Goal: Task Accomplishment & Management: Complete application form

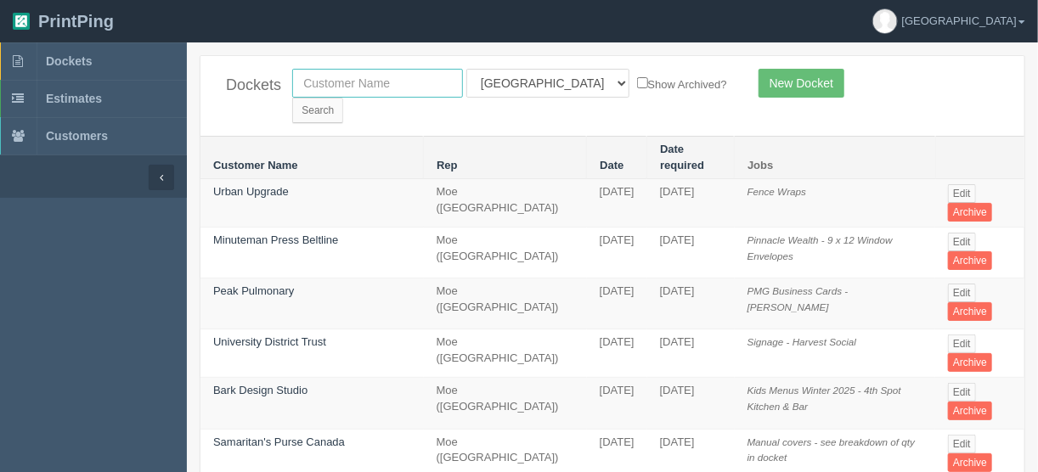
drag, startPoint x: 403, startPoint y: 79, endPoint x: 481, endPoint y: 114, distance: 86.3
click at [403, 78] on input "text" at bounding box center [377, 83] width 171 height 29
type input "united c"
click at [538, 82] on select "All Users Ali Ali Test 1 Aly Amy Ankit Arif Brandon Dan France Greg Jim Mark Ma…" at bounding box center [547, 83] width 163 height 29
select select
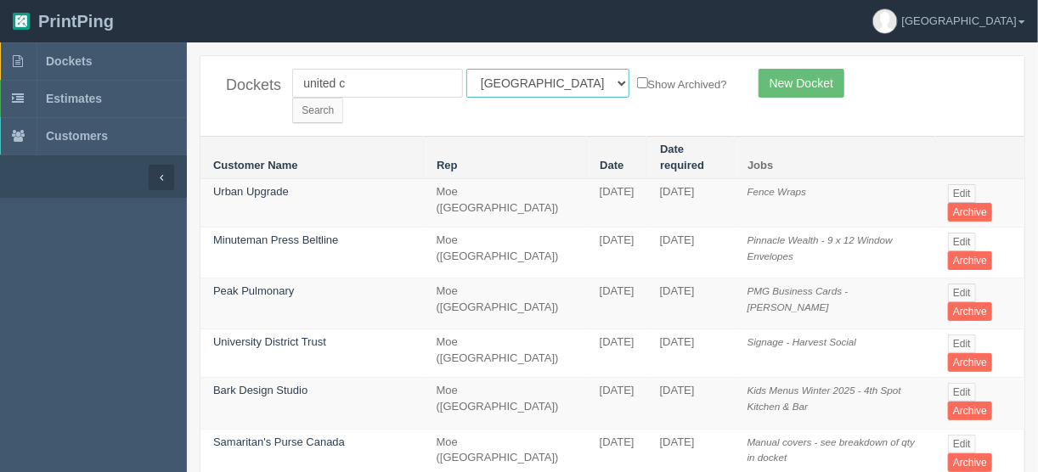
click at [466, 69] on select "All Users Ali Ali Test 1 Aly Amy Ankit Arif Brandon Dan France Greg Jim Mark Ma…" at bounding box center [547, 83] width 163 height 29
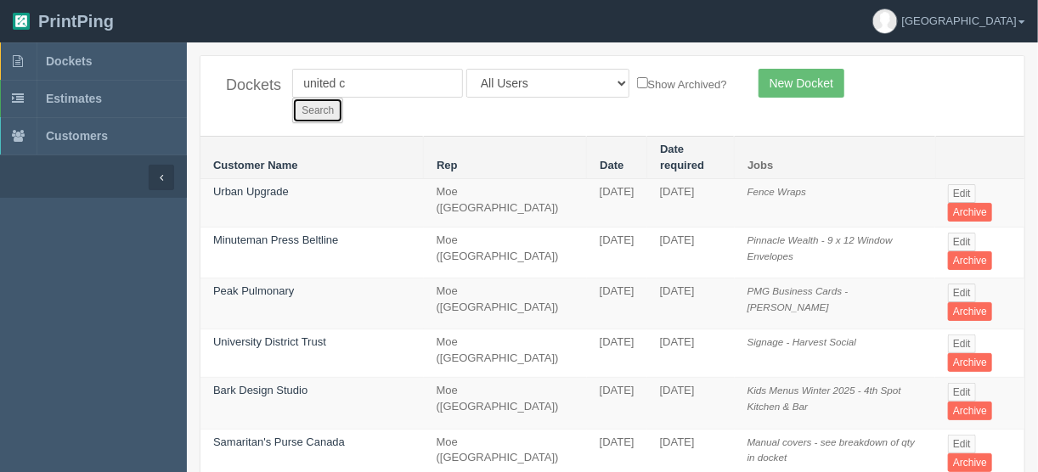
click at [343, 98] on input "Search" at bounding box center [317, 110] width 51 height 25
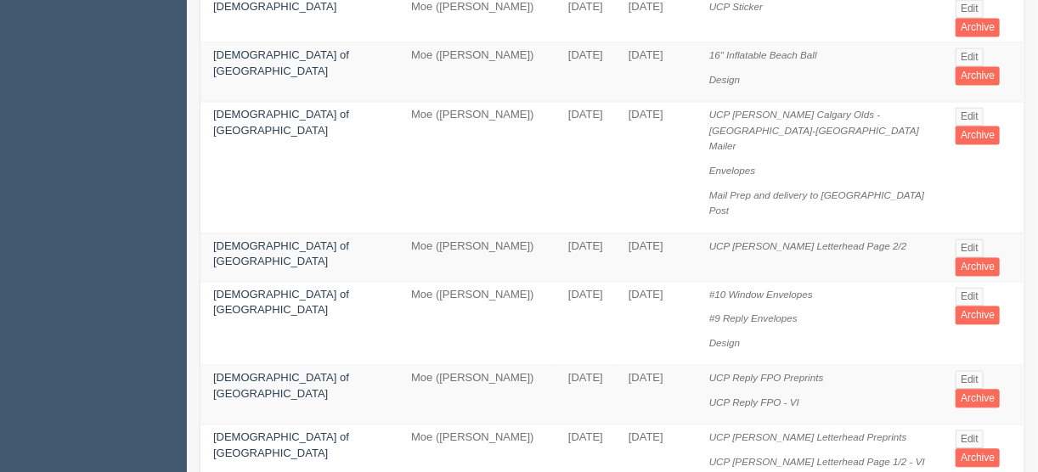
scroll to position [1359, 0]
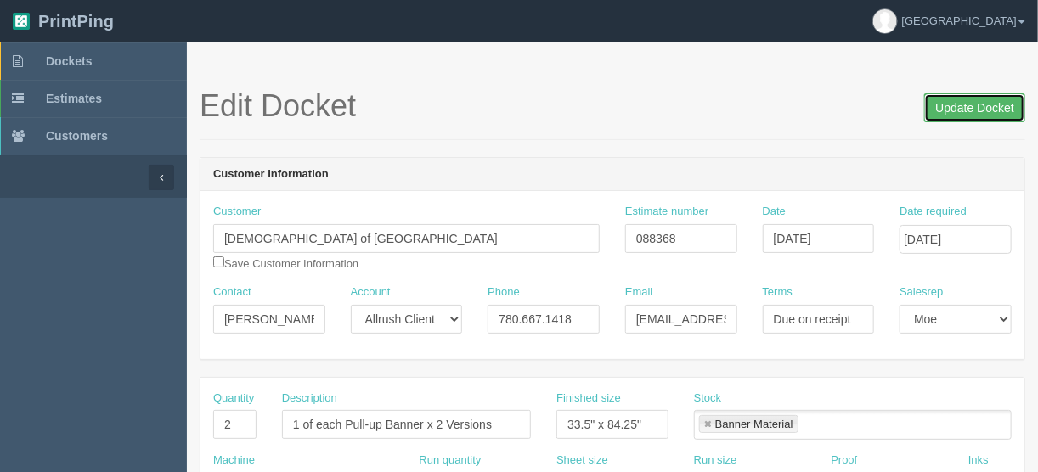
click at [954, 104] on input "Update Docket" at bounding box center [974, 107] width 101 height 29
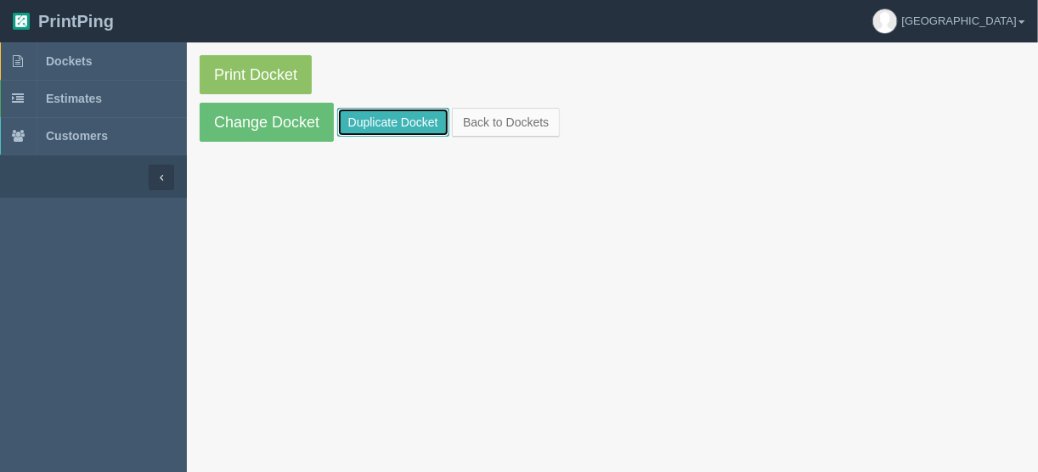
click at [394, 123] on link "Duplicate Docket" at bounding box center [393, 122] width 112 height 29
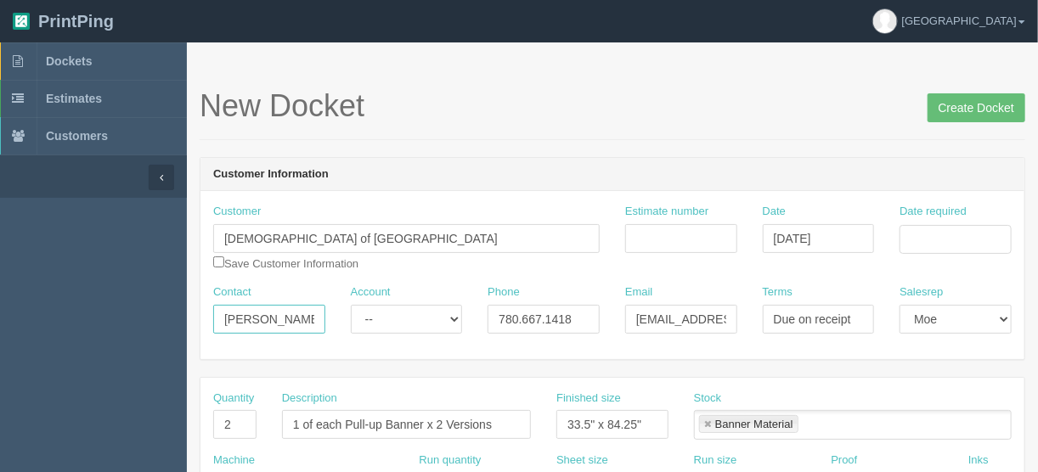
drag, startPoint x: 293, startPoint y: 318, endPoint x: 158, endPoint y: 333, distance: 135.8
paste input "Dave Prisco <dprisco@unitedconservative.ca>"
drag, startPoint x: 259, startPoint y: 317, endPoint x: 382, endPoint y: 330, distance: 123.9
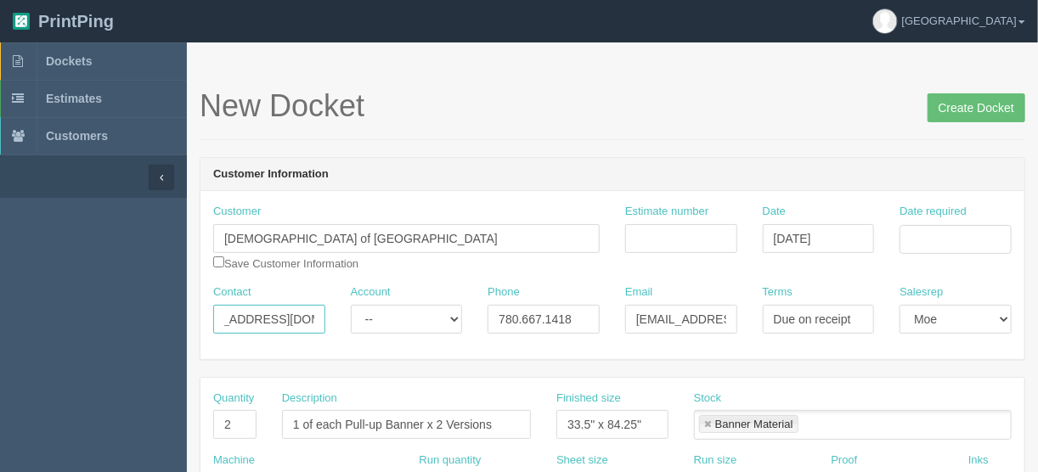
click at [382, 330] on div "Contact Dave Prisco <dprisco@unitedconservative.ca Account -- Existing Client A…" at bounding box center [612, 315] width 824 height 62
type input "Dave Prisco <"
drag, startPoint x: 632, startPoint y: 317, endPoint x: 780, endPoint y: 316, distance: 147.8
click at [774, 326] on div "Contact Dave Prisco < Account -- Existing Client Allrush Client Rep Client Phon…" at bounding box center [612, 315] width 824 height 62
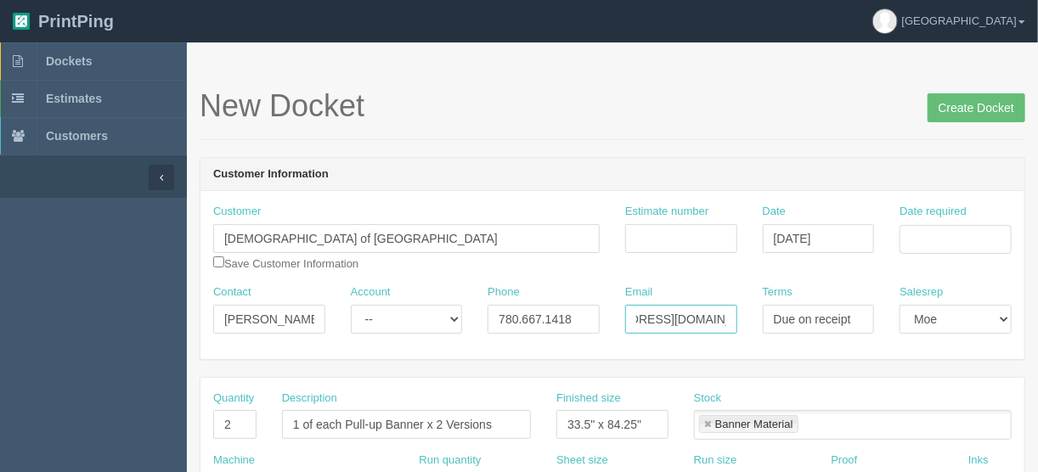
paste input "dprisco"
type input "[EMAIL_ADDRESS][DOMAIN_NAME]"
click at [307, 310] on input "Dave Prisco <" at bounding box center [269, 319] width 112 height 29
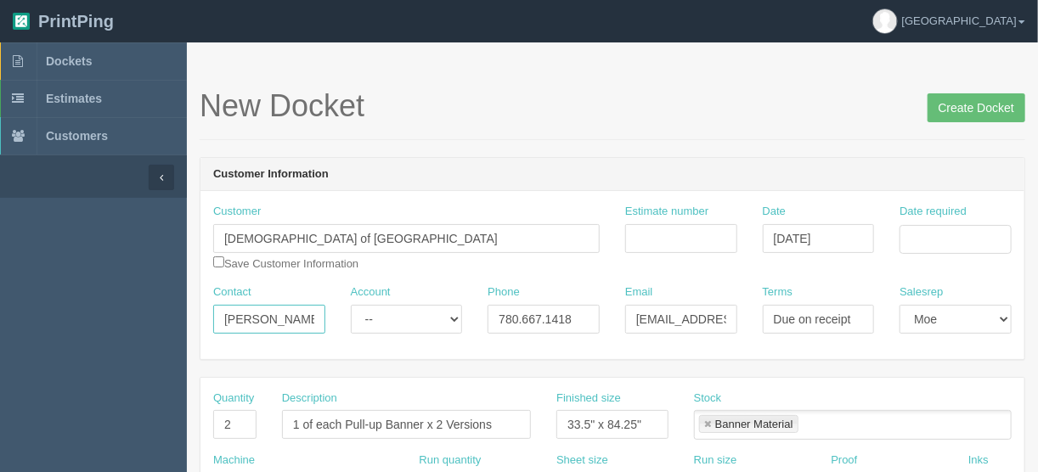
type input "[PERSON_NAME]"
drag, startPoint x: 587, startPoint y: 307, endPoint x: 402, endPoint y: 332, distance: 186.8
click at [421, 333] on div "Contact Dave Prisco Account -- Existing Client Allrush Client Rep Client Phone …" at bounding box center [612, 315] width 824 height 62
paste input "15875966734"
type input "15875966734"
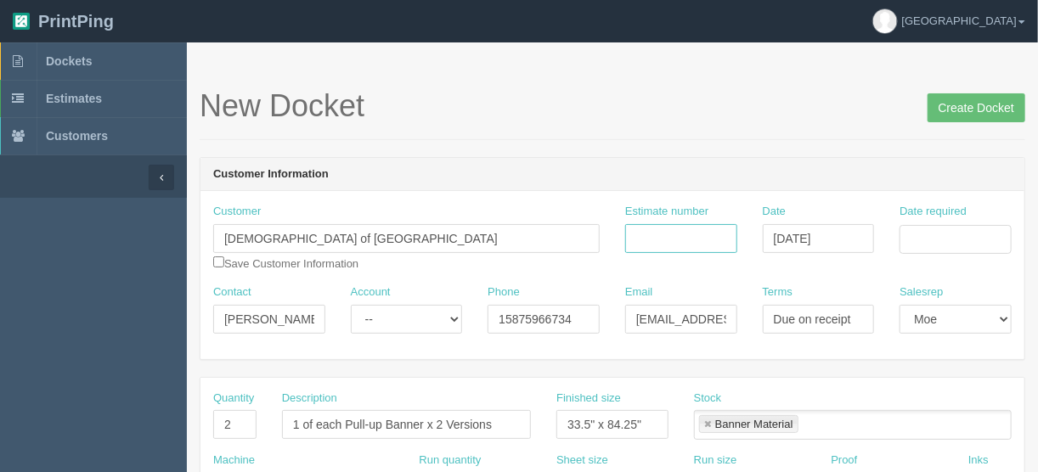
click at [673, 236] on input "Estimate number" at bounding box center [681, 238] width 112 height 29
type input "092851"
click at [944, 231] on input "Date required" at bounding box center [955, 239] width 112 height 29
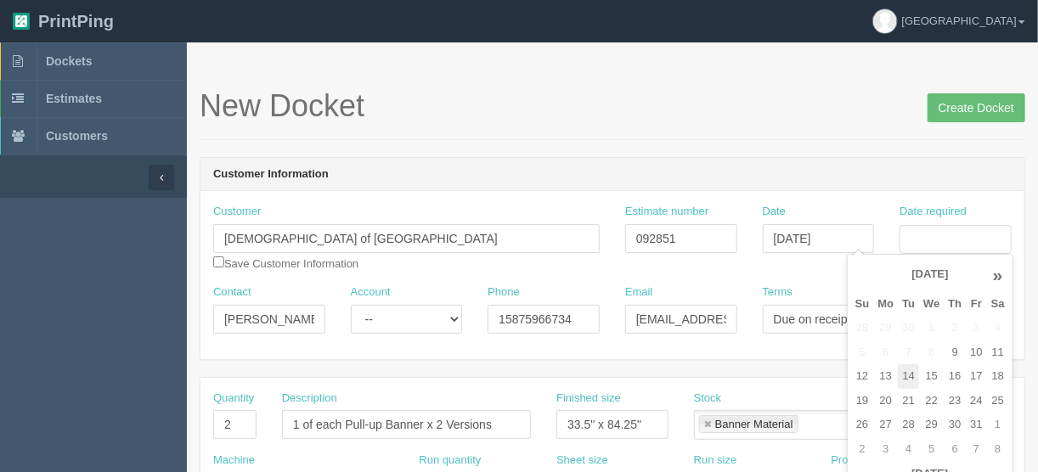
click at [907, 377] on td "14" at bounding box center [908, 376] width 21 height 25
click at [957, 374] on td "16" at bounding box center [954, 376] width 22 height 25
type input "October 16, 2025"
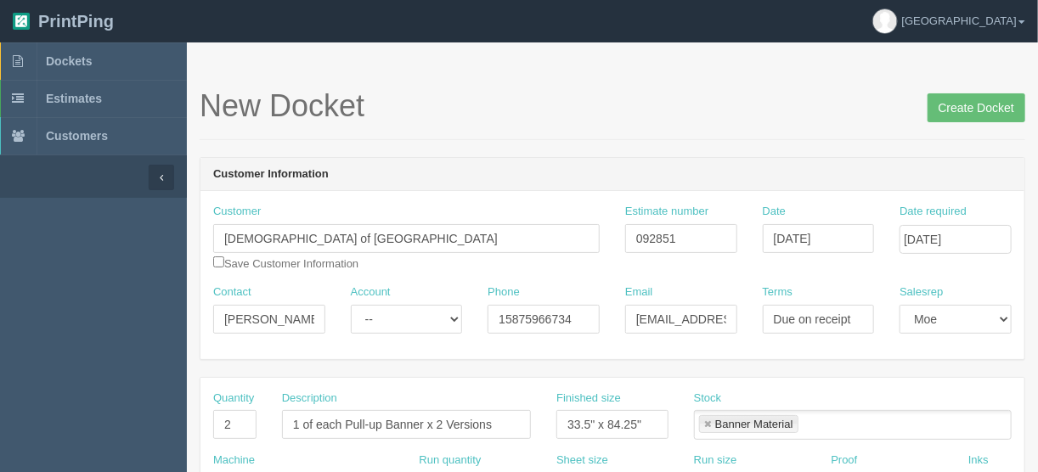
drag, startPoint x: 599, startPoint y: 147, endPoint x: 590, endPoint y: 150, distance: 9.1
drag, startPoint x: 507, startPoint y: 424, endPoint x: 218, endPoint y: 399, distance: 289.8
type input "Pull up banners"
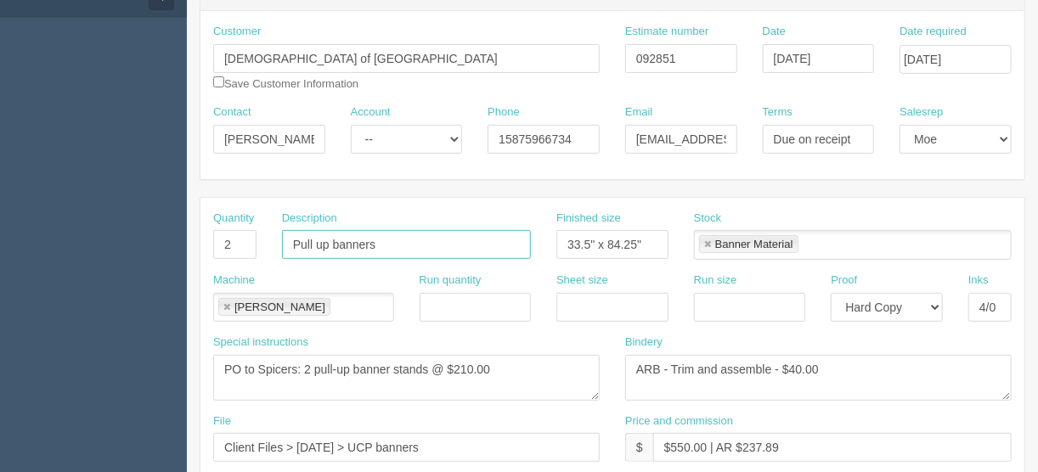
scroll to position [204, 0]
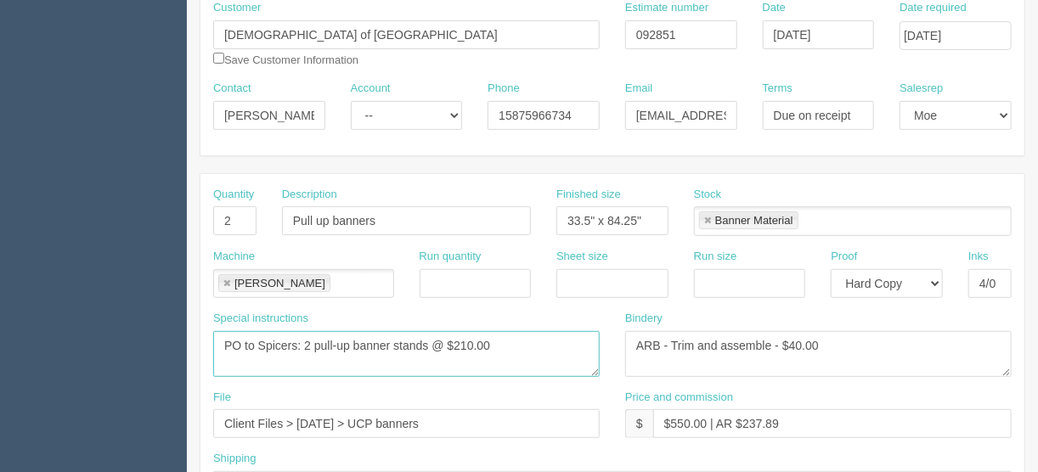
drag, startPoint x: 499, startPoint y: 349, endPoint x: 75, endPoint y: 343, distance: 424.6
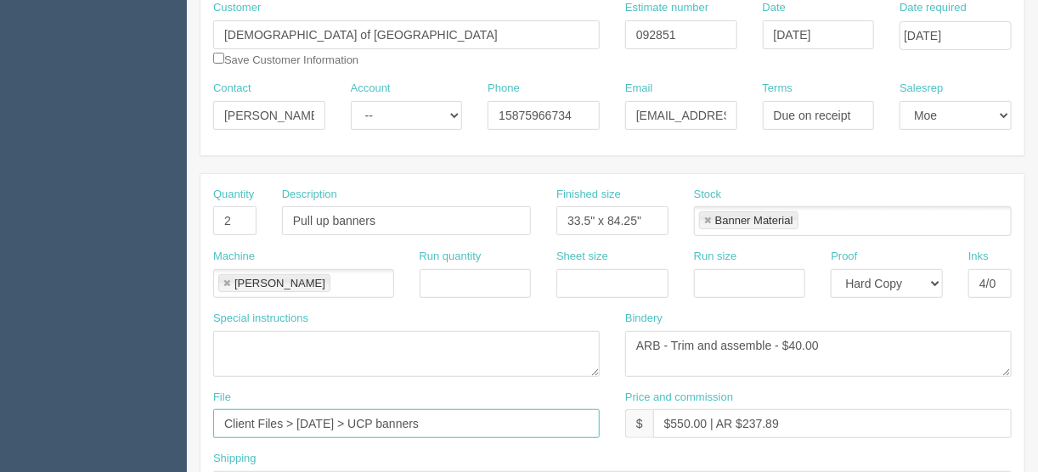
drag, startPoint x: 463, startPoint y: 422, endPoint x: 194, endPoint y: 430, distance: 269.3
click at [200, 430] on div "File Client Files > April 2025 > UCP banners" at bounding box center [406, 421] width 412 height 62
type input "files@allrush.ca"
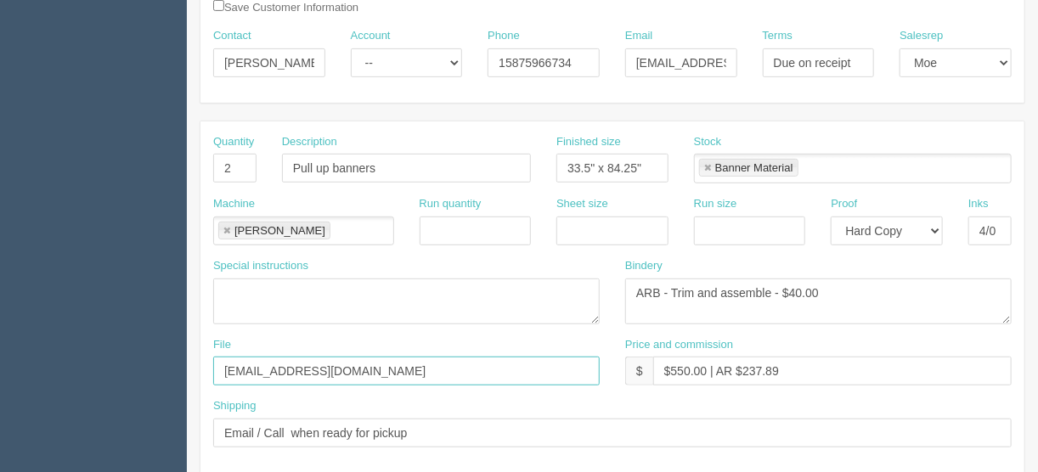
scroll to position [340, 0]
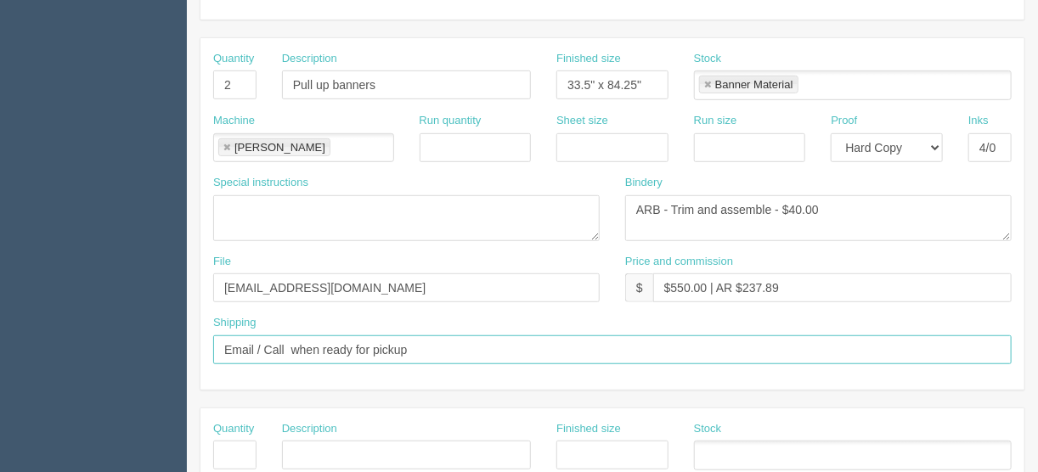
drag, startPoint x: 418, startPoint y: 339, endPoint x: 138, endPoint y: 343, distance: 279.4
click at [139, 343] on section "Dockets Estimates Customers" at bounding box center [519, 453] width 1038 height 1500
type input "Call/email when ready"
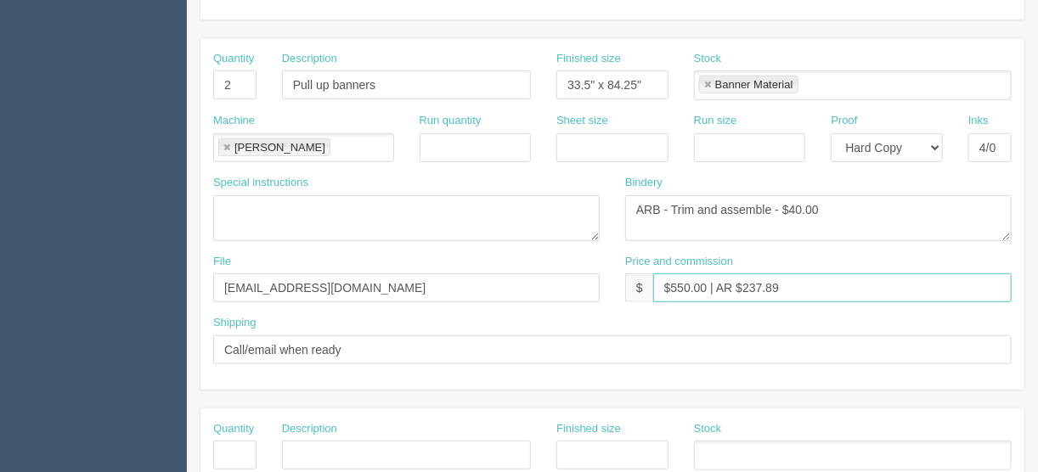
click at [703, 283] on input "$550.00 | AR $237.89" at bounding box center [832, 287] width 358 height 29
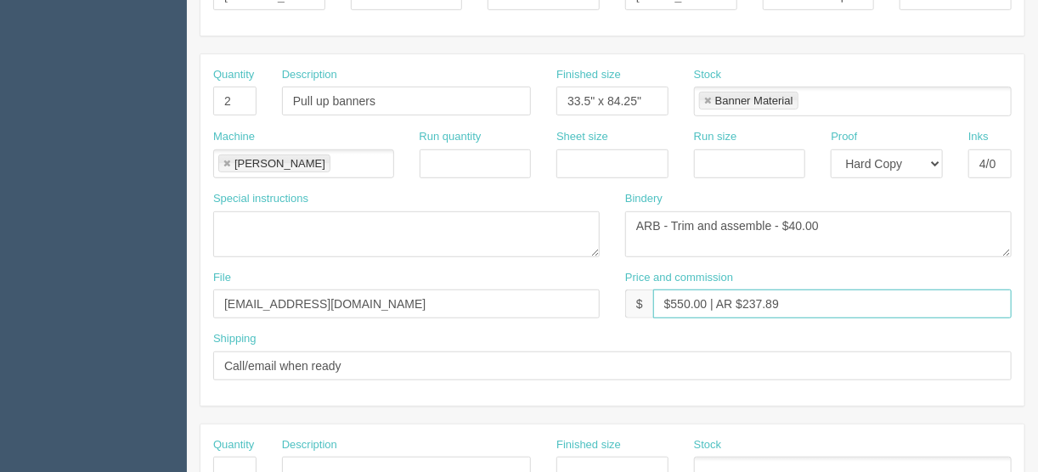
scroll to position [313, 0]
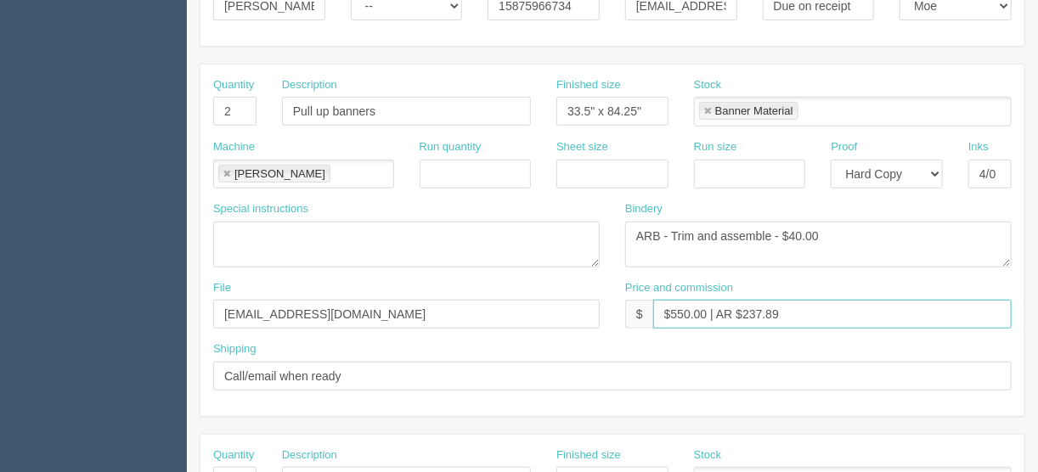
drag, startPoint x: 705, startPoint y: 313, endPoint x: 672, endPoint y: 309, distance: 33.4
click at [672, 309] on input "$550.00 | AR $237.89" at bounding box center [832, 314] width 358 height 29
drag, startPoint x: 774, startPoint y: 307, endPoint x: 740, endPoint y: 307, distance: 34.0
click at [740, 307] on input "$275.00 | AR $237.89" at bounding box center [832, 314] width 358 height 29
type input "$275.00 | AR $-32.05"
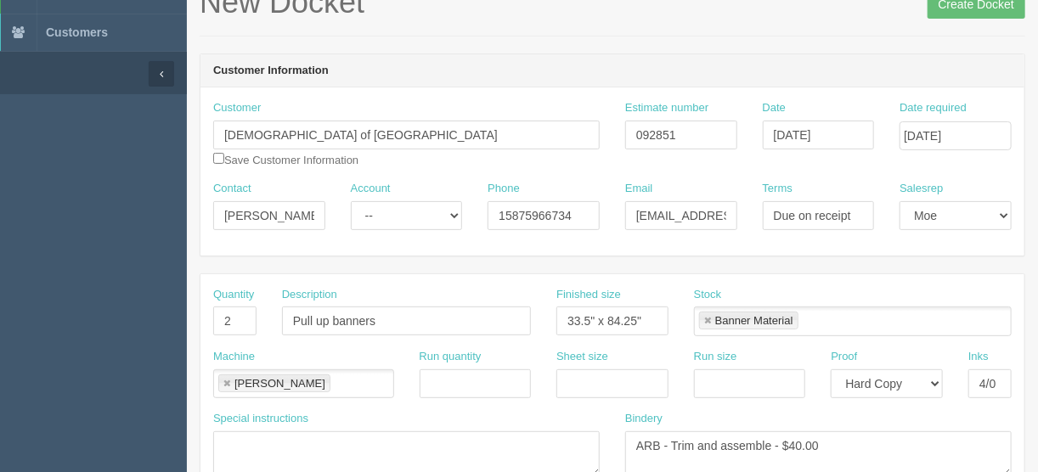
scroll to position [0, 0]
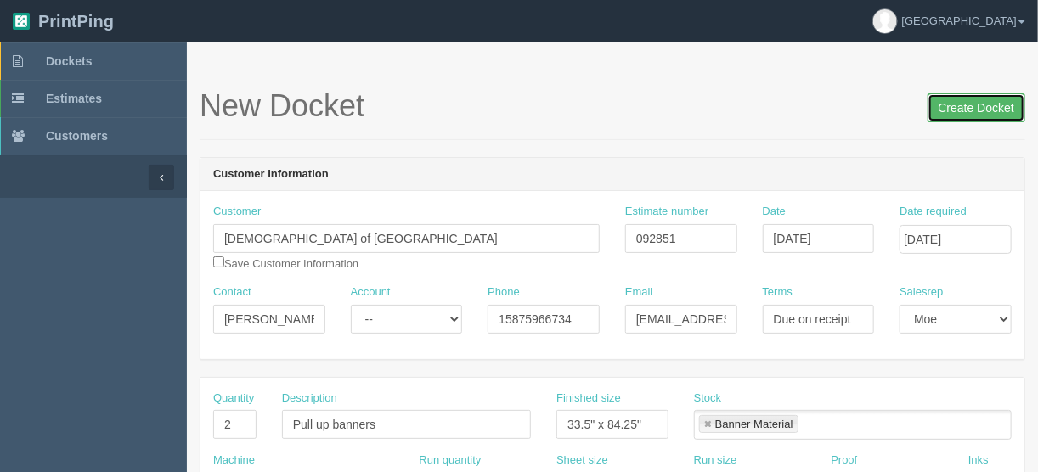
click at [969, 114] on input "Create Docket" at bounding box center [976, 107] width 98 height 29
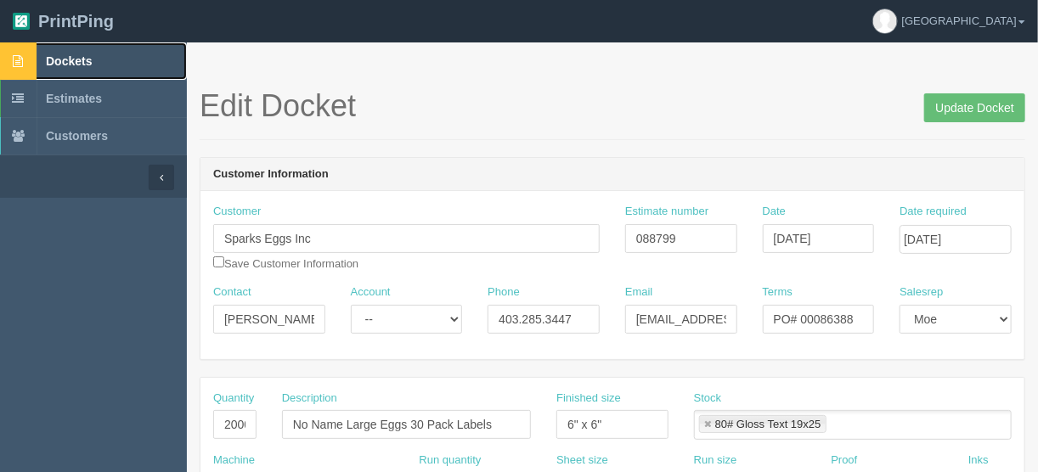
click at [74, 57] on span "Dockets" at bounding box center [69, 61] width 46 height 14
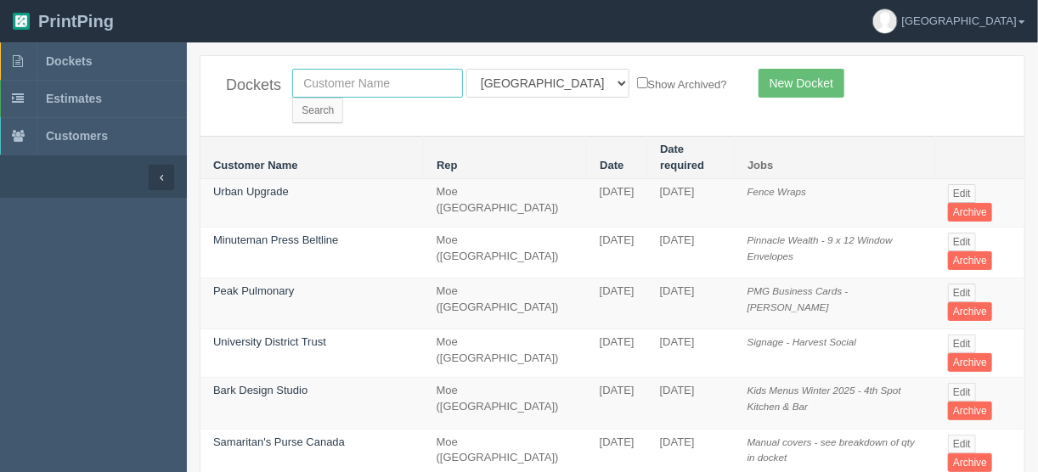
drag, startPoint x: 321, startPoint y: 79, endPoint x: 299, endPoint y: 83, distance: 22.5
click at [321, 79] on input "text" at bounding box center [377, 83] width 171 height 29
type input "united c"
click at [541, 82] on select "All Users Ali Ali Test 1 Aly Amy Ankit Arif Brandon Dan France Greg Jim Mark Ma…" at bounding box center [547, 83] width 163 height 29
select select
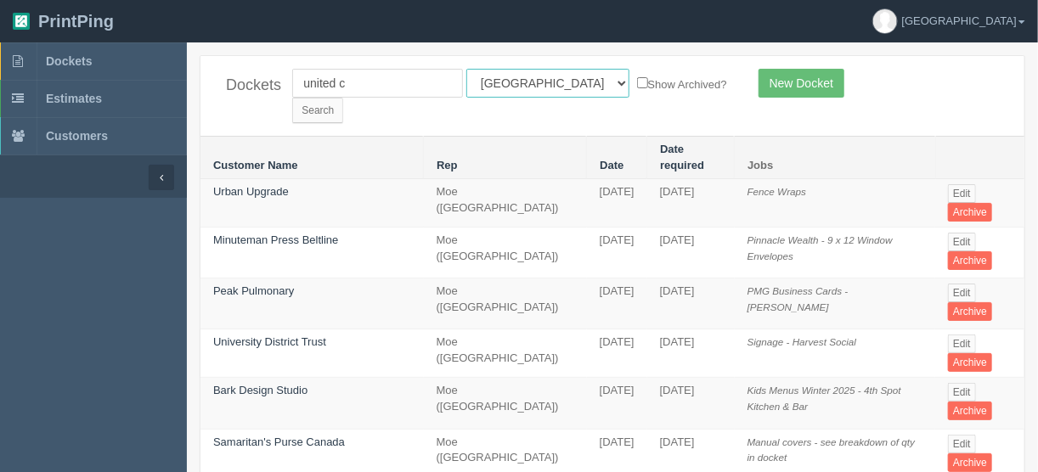
click at [466, 69] on select "All Users Ali Ali Test 1 Aly Amy Ankit Arif Brandon Dan France Greg Jim Mark Ma…" at bounding box center [547, 83] width 163 height 29
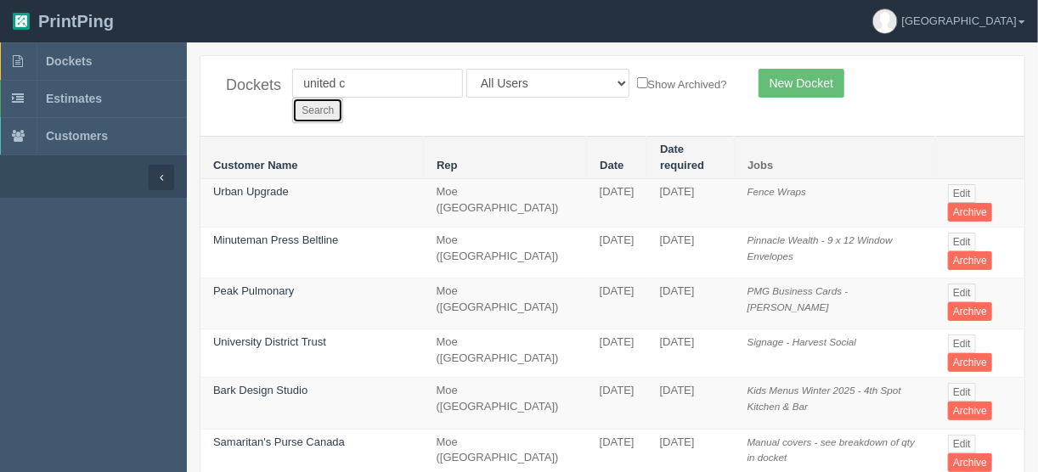
click at [343, 98] on input "Search" at bounding box center [317, 110] width 51 height 25
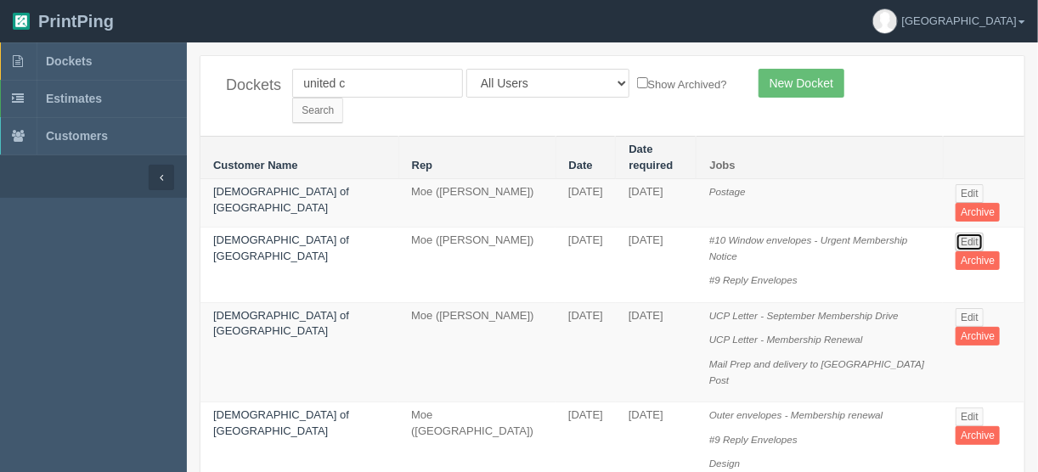
click at [958, 233] on link "Edit" at bounding box center [969, 242] width 28 height 19
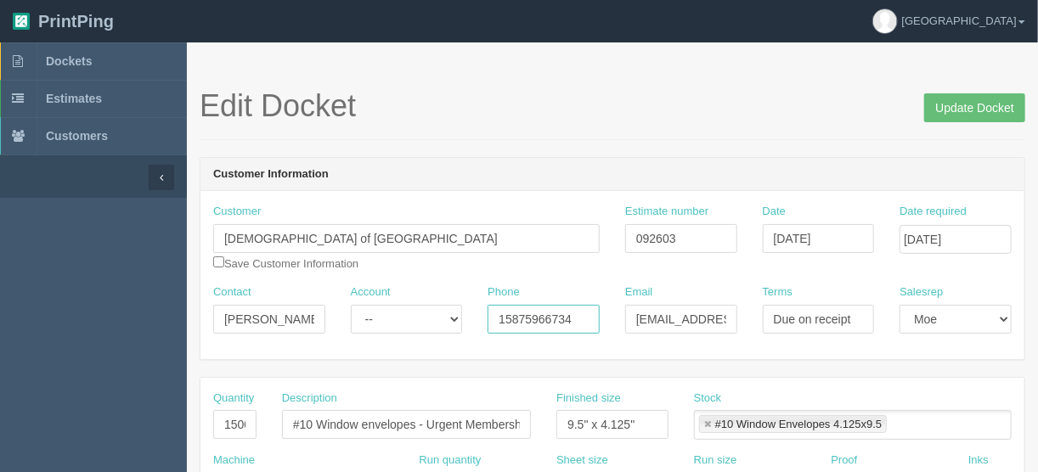
drag, startPoint x: 583, startPoint y: 315, endPoint x: 360, endPoint y: 337, distance: 223.6
click at [377, 336] on div "Contact [PERSON_NAME] Account -- Existing Client Allrush Client Rep Client Phon…" at bounding box center [612, 315] width 824 height 62
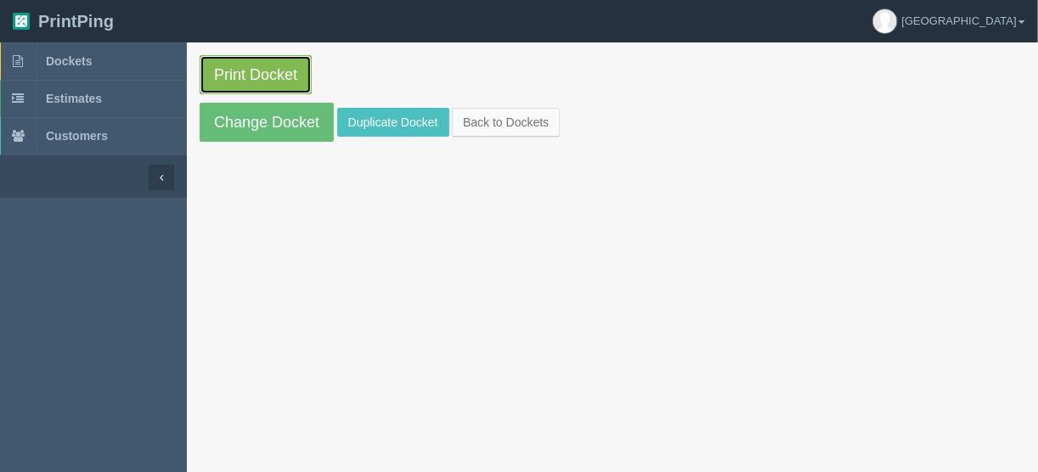
click at [249, 71] on link "Print Docket" at bounding box center [256, 74] width 112 height 39
